Goal: Information Seeking & Learning: Learn about a topic

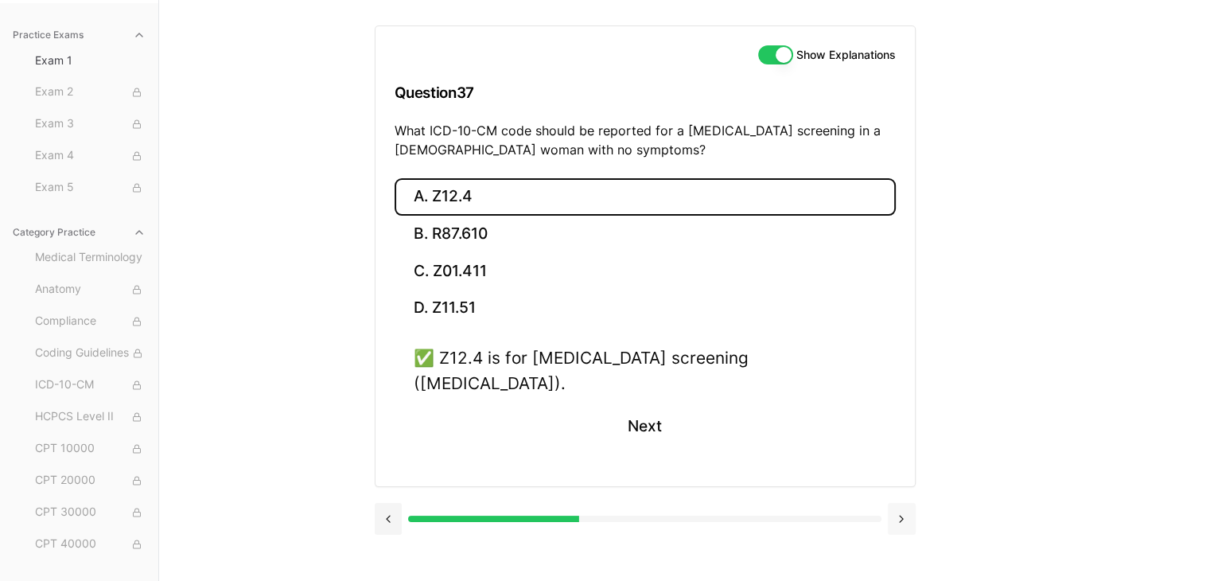
click at [899, 503] on button at bounding box center [902, 519] width 28 height 32
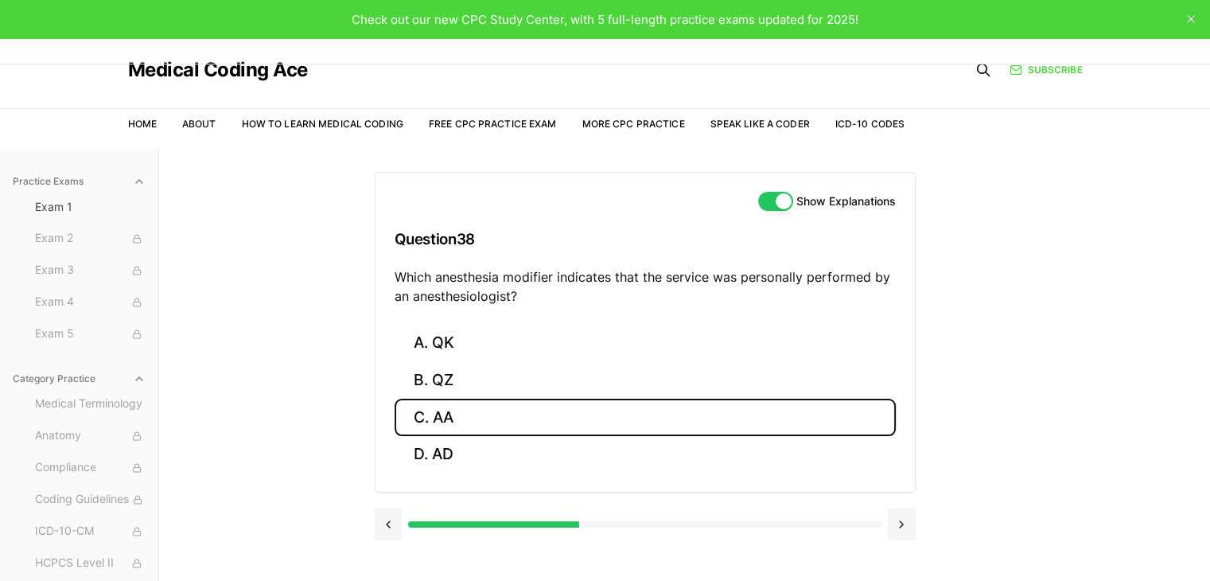
click at [417, 415] on button "C. AA" at bounding box center [645, 416] width 501 height 37
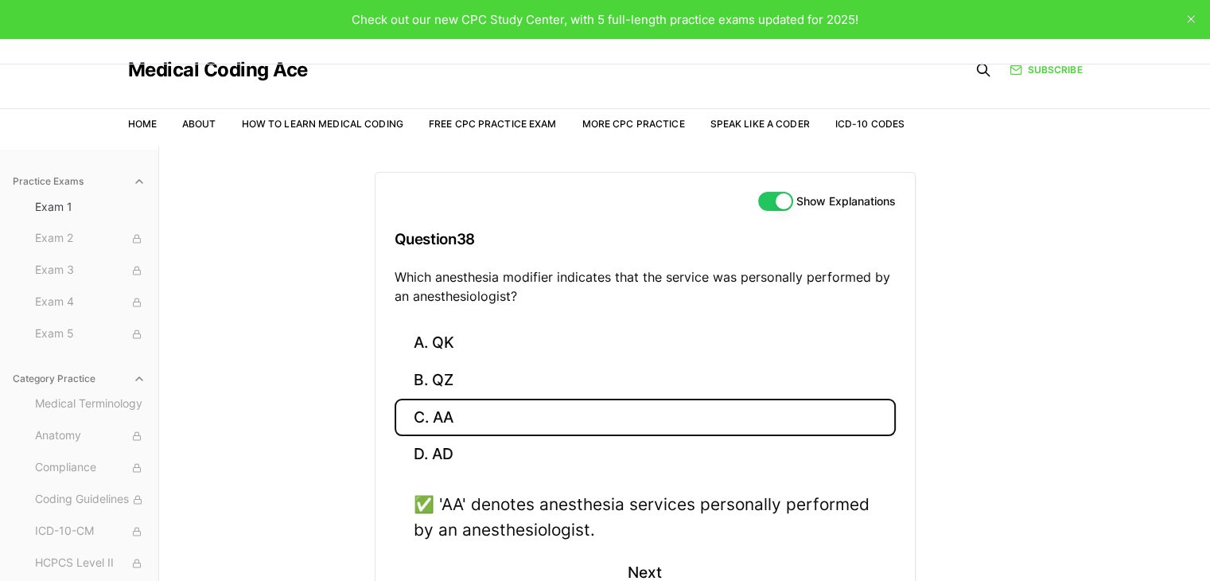
scroll to position [80, 0]
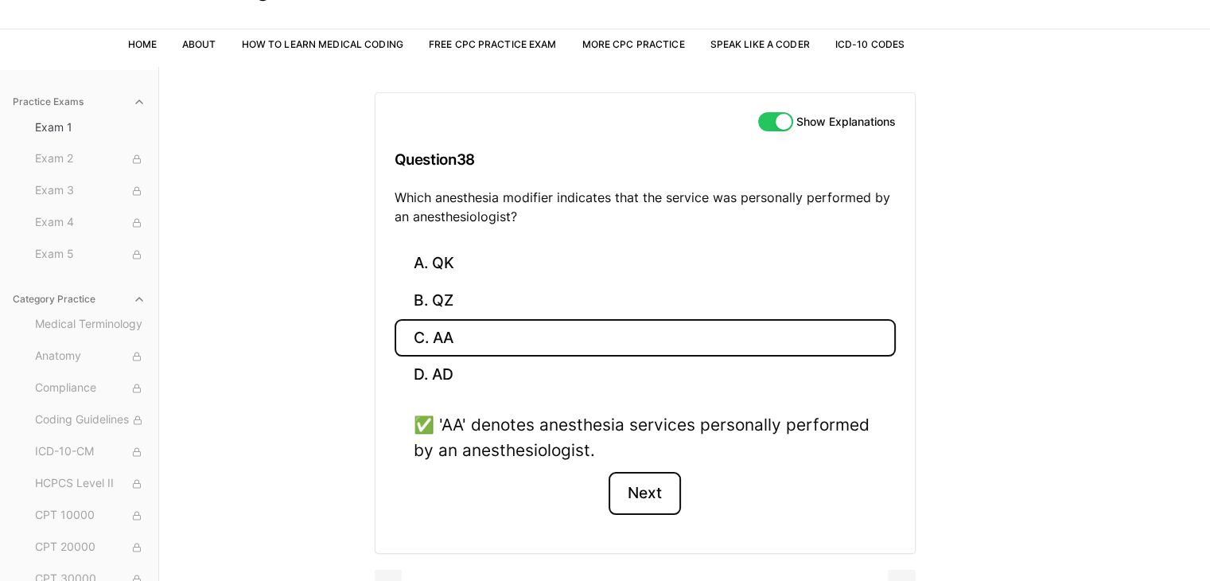
click at [649, 488] on button "Next" at bounding box center [644, 493] width 72 height 43
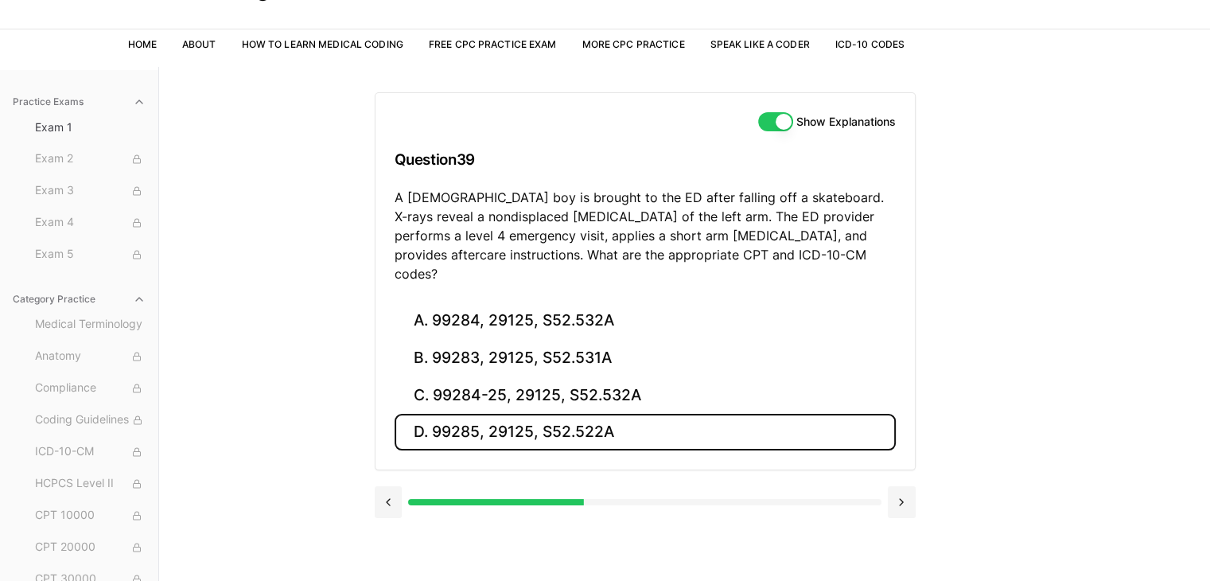
click at [548, 414] on button "D. 99285, 29125, S52.522A" at bounding box center [645, 432] width 501 height 37
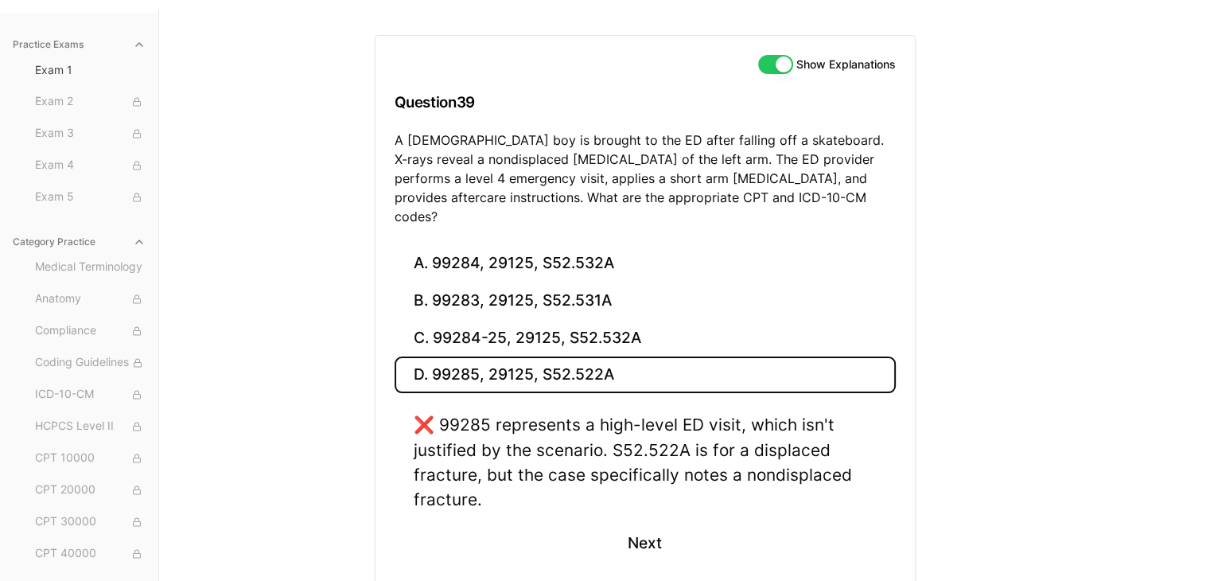
scroll to position [199, 0]
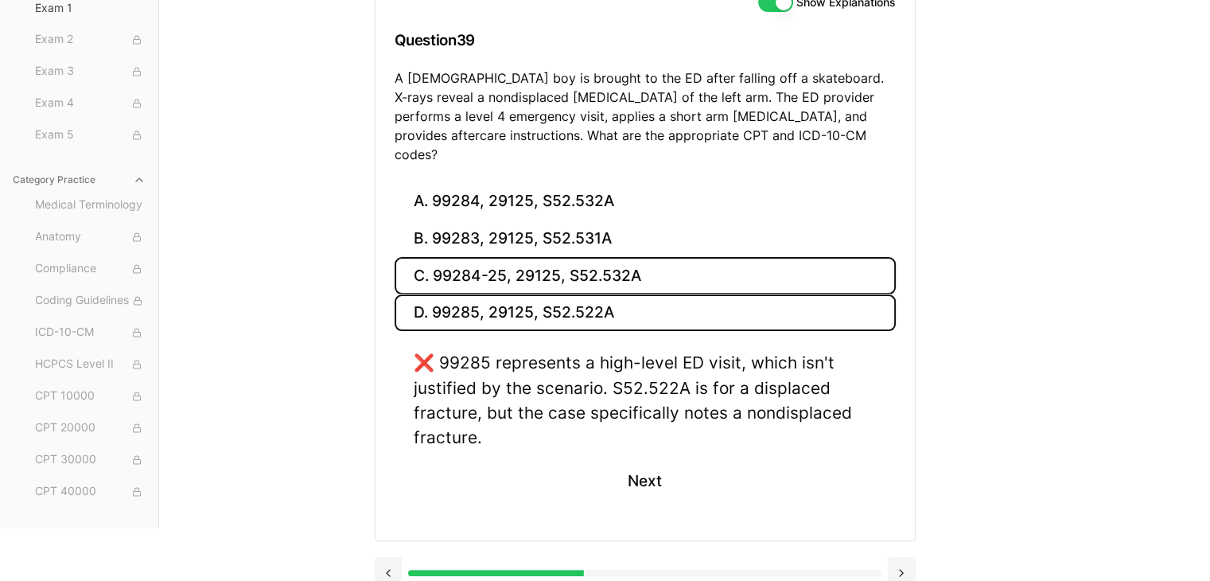
click at [554, 257] on button "C. 99284-25, 29125, S52.532A" at bounding box center [645, 275] width 501 height 37
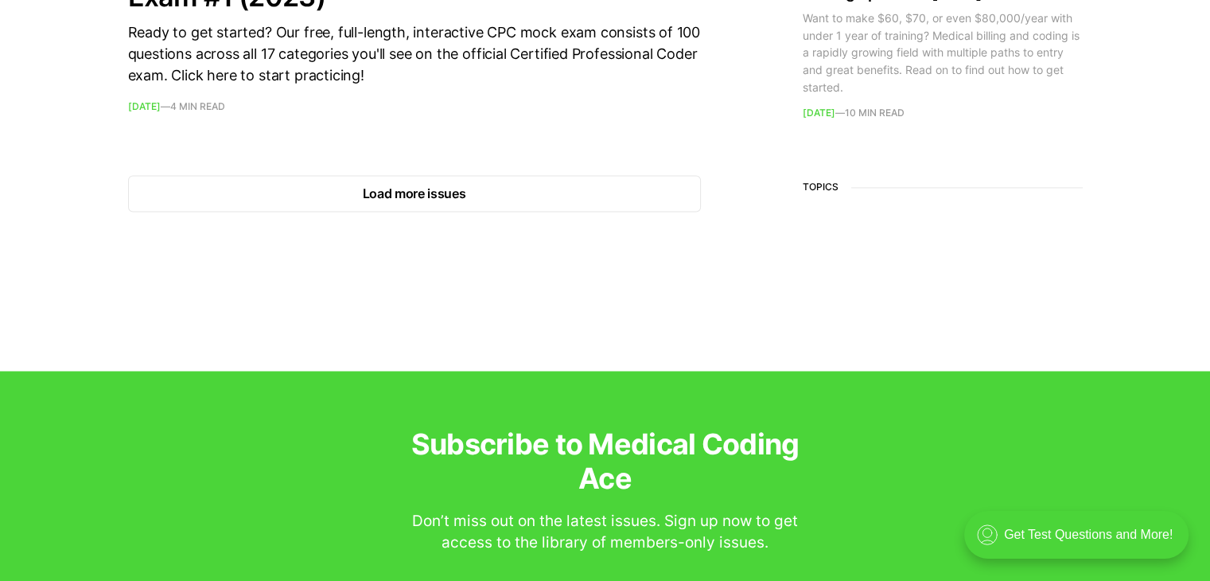
scroll to position [2545, 0]
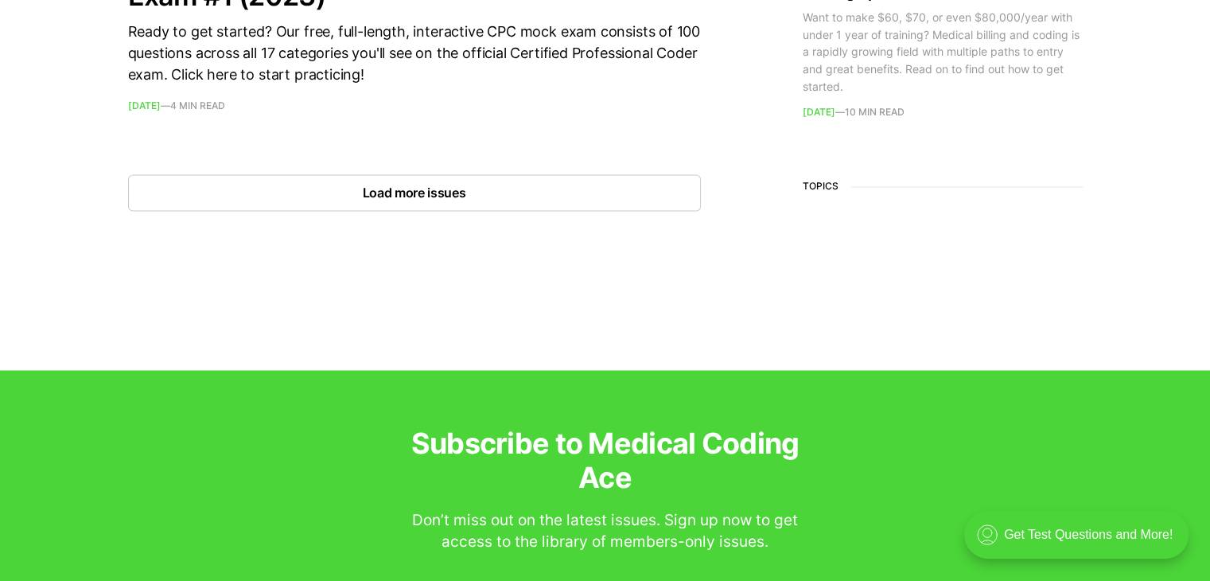
click at [451, 195] on button "Load more issues" at bounding box center [414, 192] width 573 height 37
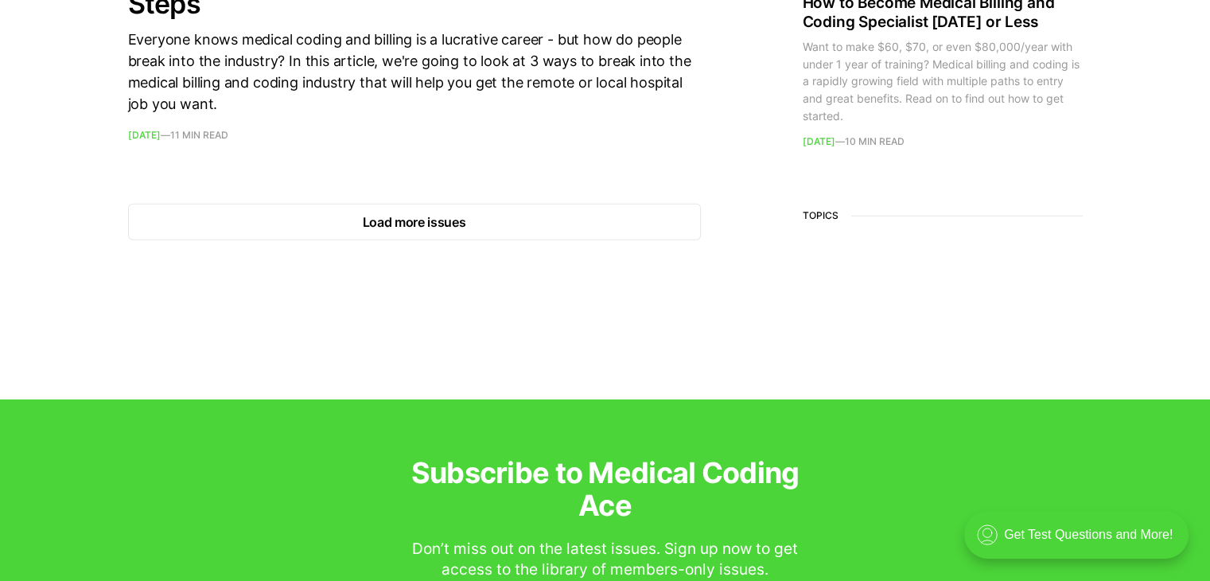
scroll to position [4772, 0]
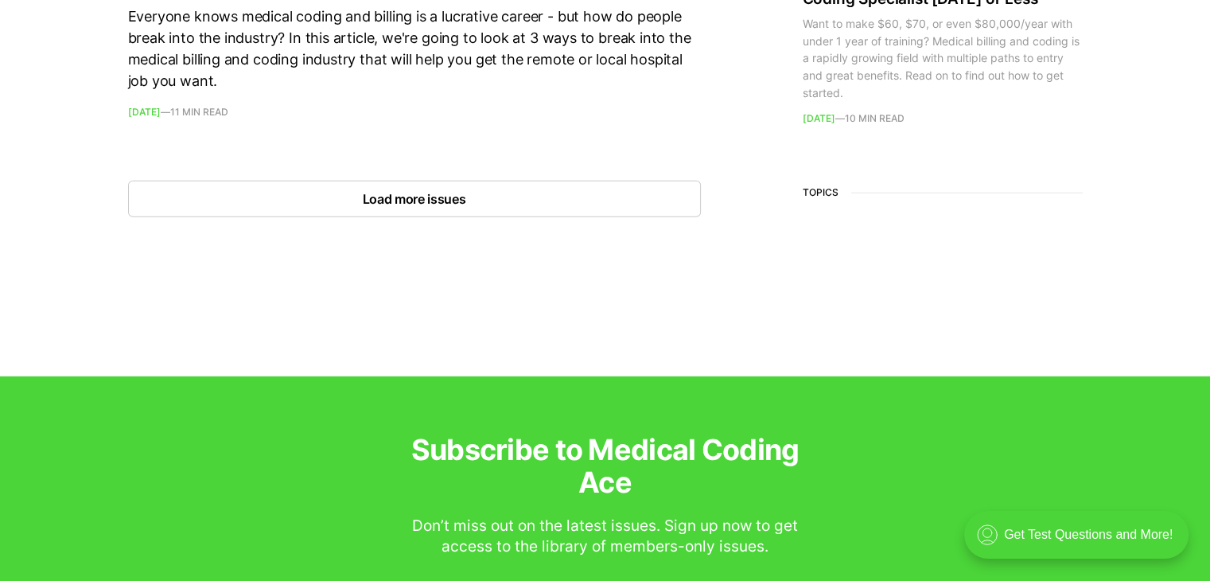
click at [459, 210] on button "Load more issues" at bounding box center [414, 199] width 573 height 37
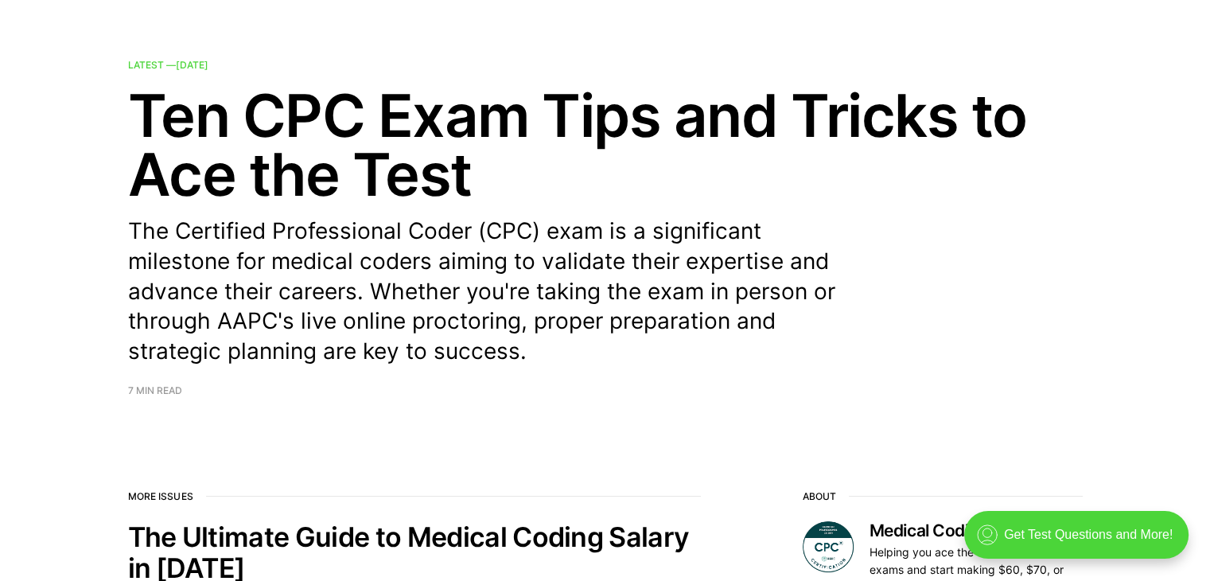
scroll to position [0, 0]
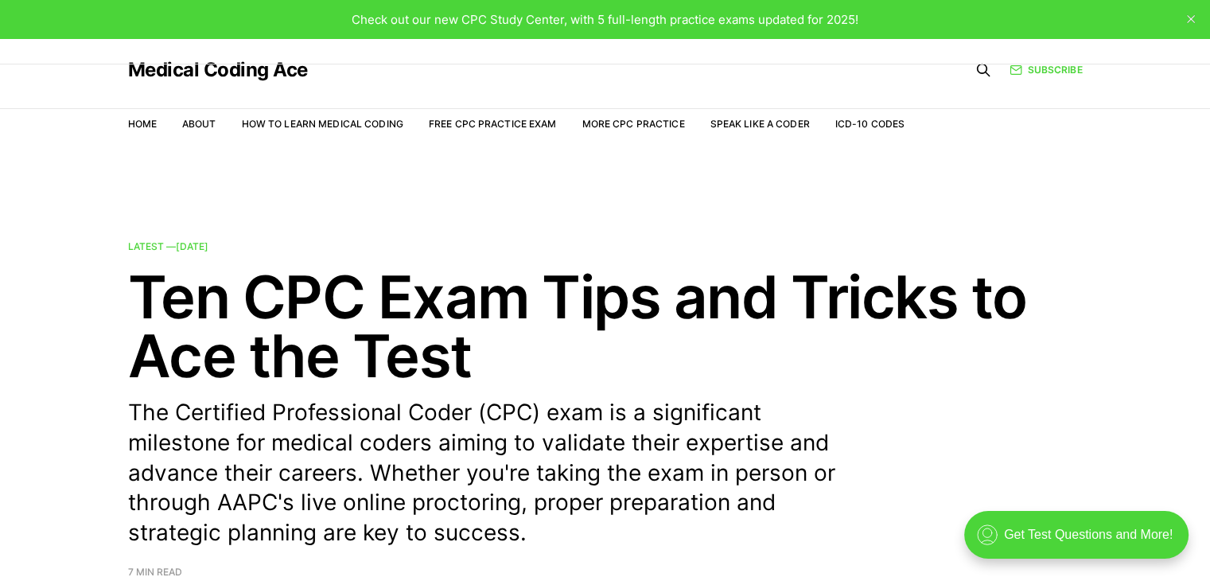
click at [768, 12] on span "Check out our new CPC Study Center, with 5 full-length practice exams updated f…" at bounding box center [605, 19] width 507 height 15
click at [490, 122] on link "Free CPC Practice Exam" at bounding box center [493, 124] width 128 height 12
